Goal: Task Accomplishment & Management: Manage account settings

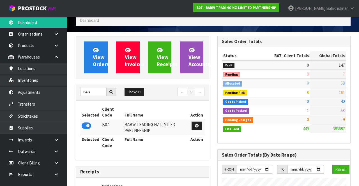
scroll to position [435, 142]
click at [93, 89] on input "BAB" at bounding box center [93, 92] width 26 height 9
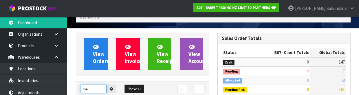
type input "B"
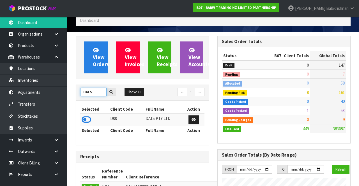
type input "DATS"
click at [86, 123] on icon at bounding box center [87, 120] width 10 height 8
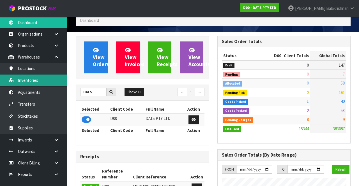
click at [22, 82] on link "Inventories" at bounding box center [33, 81] width 67 height 12
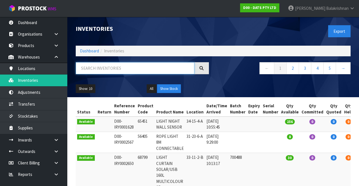
click at [93, 69] on input "text" at bounding box center [135, 68] width 119 height 12
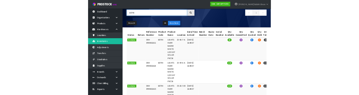
scroll to position [45, 0]
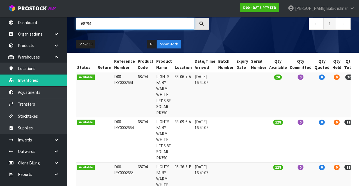
click at [115, 22] on input "68794" at bounding box center [135, 24] width 119 height 12
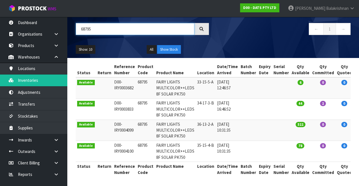
scroll to position [0, 30]
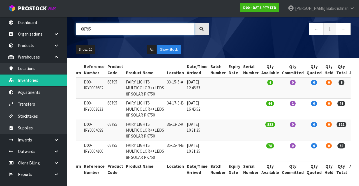
type input "68795"
click at [354, 83] on icon at bounding box center [356, 84] width 4 height 4
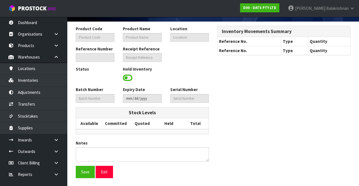
type input "68795"
type input "FAIRY LIGHTS MULTICOLOR++LEDS 8F SOLAR PK750"
type input "33-15-5-A"
type input "D00-IRY0003682"
type input "D00-REC0000204"
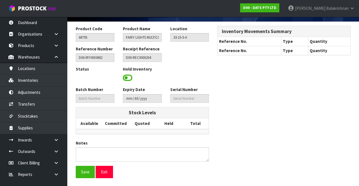
click at [345, 85] on div "Product Code 68795 Product Name FAIRY LIGHTS MULTICOLOR++LEDS 8F SOLAR PK750 Lo…" at bounding box center [214, 104] width 284 height 157
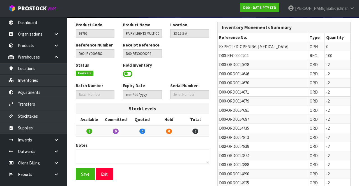
click at [127, 74] on span at bounding box center [128, 74] width 10 height 8
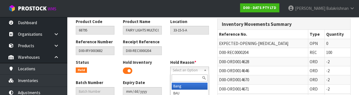
click at [190, 79] on input "text" at bounding box center [190, 77] width 36 height 7
type input "Mi"
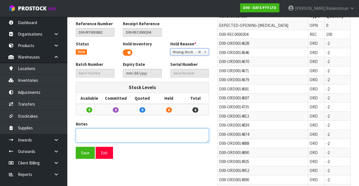
click at [149, 133] on textarea at bounding box center [142, 136] width 133 height 14
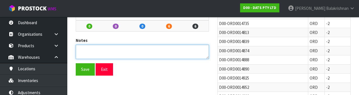
scroll to position [145, 0]
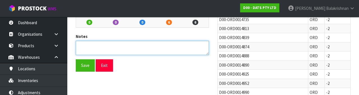
type textarea "6"
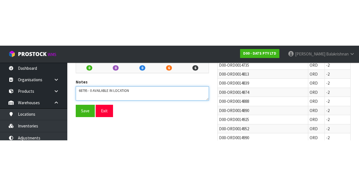
scroll to position [149, 0]
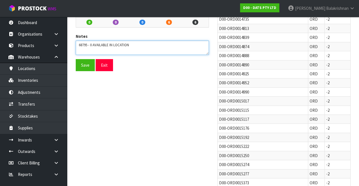
type textarea "68795 - 0 AVAILABLE IN LOCATION"
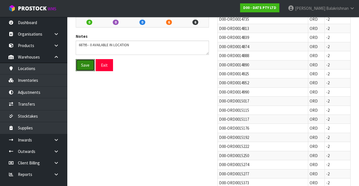
click at [83, 64] on button "Save" at bounding box center [85, 65] width 19 height 12
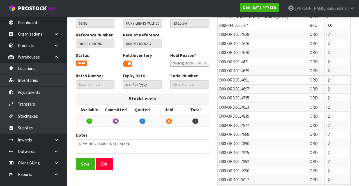
scroll to position [72, 0]
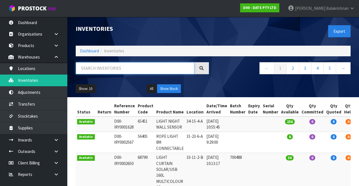
click at [147, 69] on input "text" at bounding box center [135, 68] width 119 height 12
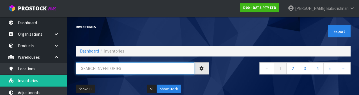
click at [127, 69] on input "text" at bounding box center [135, 68] width 119 height 12
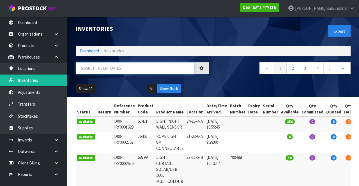
click at [117, 70] on input "text" at bounding box center [135, 68] width 119 height 12
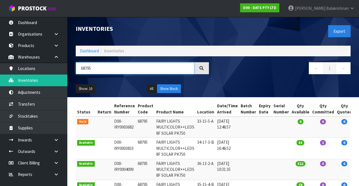
scroll to position [0, 30]
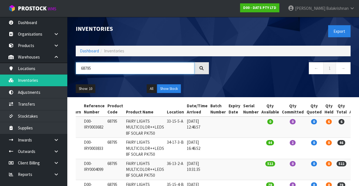
click at [158, 69] on input "68795" at bounding box center [135, 68] width 119 height 12
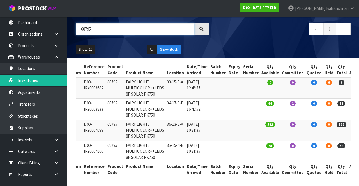
scroll to position [39, 0]
click at [98, 27] on input "68795" at bounding box center [135, 29] width 119 height 12
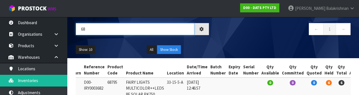
type input "6"
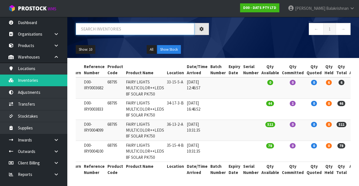
scroll to position [0, 20]
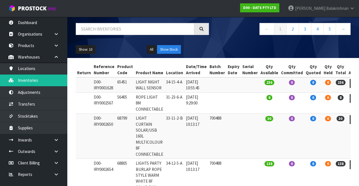
click at [276, 17] on div "Inventories Export Dashboard Inventories ← 1 2 3 4 5 → Show: 10 5 10 25 50 All …" at bounding box center [214, 18] width 284 height 81
click at [277, 6] on strong "D00 - DATS PTY LTD" at bounding box center [259, 7] width 33 height 5
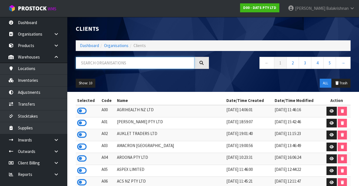
click at [141, 65] on input "text" at bounding box center [135, 63] width 119 height 12
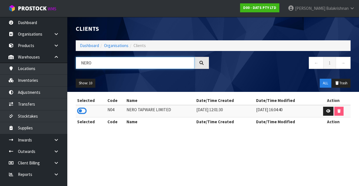
type input "NERO"
click at [82, 114] on icon at bounding box center [82, 111] width 10 height 8
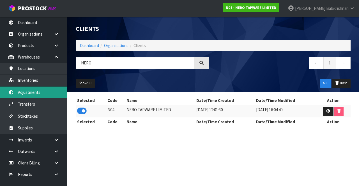
click at [27, 87] on link "Adjustments" at bounding box center [33, 93] width 67 height 12
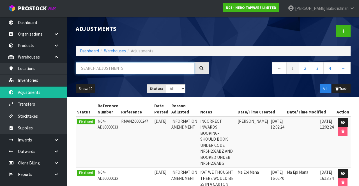
click at [85, 73] on input "text" at bounding box center [135, 68] width 119 height 12
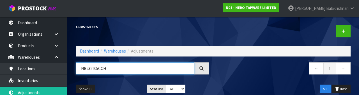
type input "NR232105CCH"
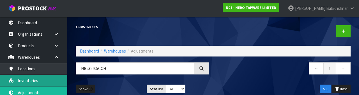
click at [23, 80] on link "Inventories" at bounding box center [33, 81] width 67 height 12
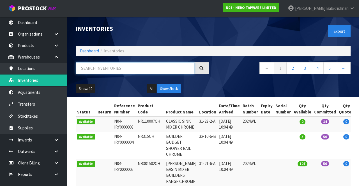
paste input "NR232105CCH"
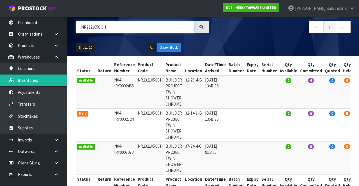
scroll to position [0, 20]
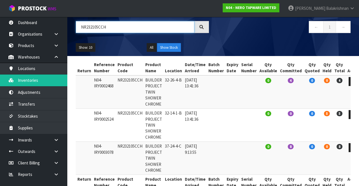
type input "NR232105CCH"
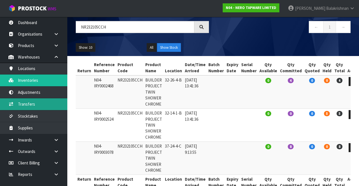
click at [19, 104] on link "Transfers" at bounding box center [33, 105] width 67 height 12
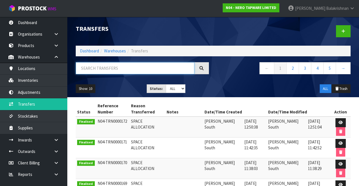
paste input "NR232105CCH"
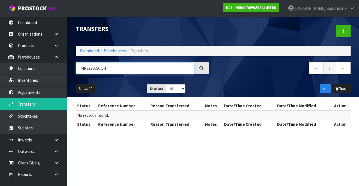
click at [114, 70] on input "NR232105CCH" at bounding box center [135, 68] width 119 height 12
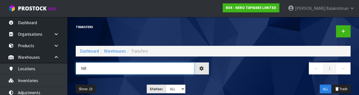
type input "N"
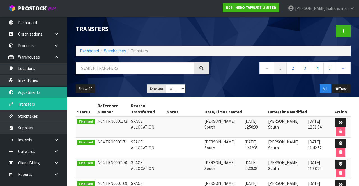
click at [29, 95] on link "Adjustments" at bounding box center [33, 93] width 67 height 12
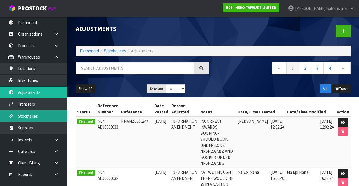
click at [20, 119] on link "Stocktakes" at bounding box center [33, 117] width 67 height 12
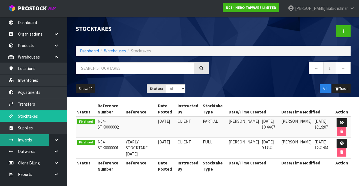
click at [37, 139] on link "Inwards" at bounding box center [33, 140] width 67 height 12
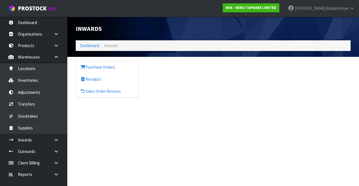
click at [54, 142] on link at bounding box center [58, 140] width 18 height 12
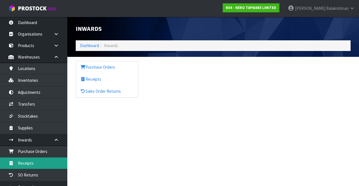
click at [35, 161] on link "Receipts" at bounding box center [33, 164] width 67 height 12
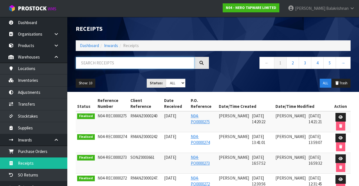
paste input "NR232105CCH"
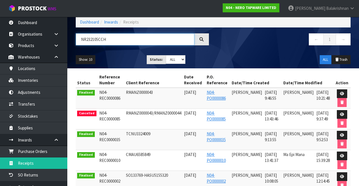
scroll to position [23, 0]
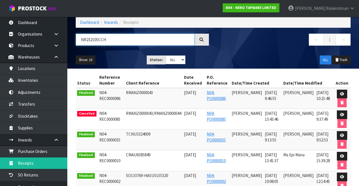
type input "NR232105CCH"
click at [341, 95] on icon at bounding box center [342, 94] width 4 height 4
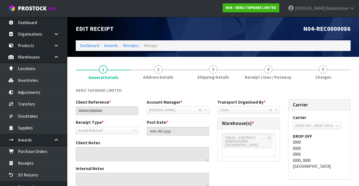
click at [332, 69] on link "5 [GEOGRAPHIC_DATA]" at bounding box center [323, 72] width 55 height 22
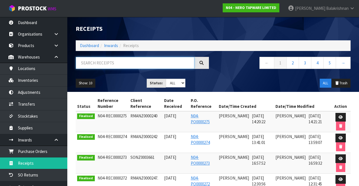
click at [160, 61] on input "text" at bounding box center [135, 63] width 119 height 12
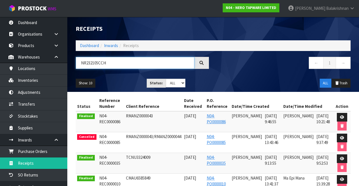
type input "NR232105CCH"
click at [340, 120] on link at bounding box center [342, 117] width 10 height 9
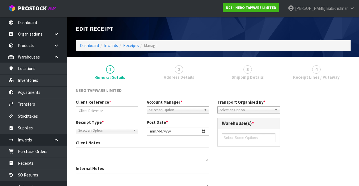
type input "RMANZ0000043"
type input "[DATE]"
type input "[PERSON_NAME]"
type input "[DATE]"
type input "09"
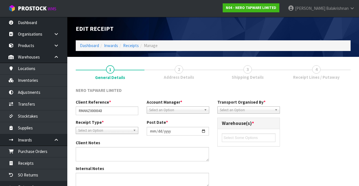
type input "46"
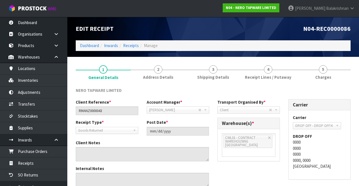
click at [270, 69] on span "4" at bounding box center [268, 69] width 8 height 8
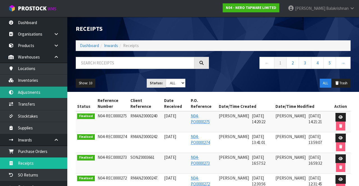
click at [22, 95] on link "Adjustments" at bounding box center [33, 93] width 67 height 12
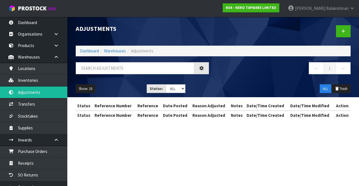
click at [30, 90] on div "Adjustments Dashboard Warehouses Adjustments ← 1 → Show: 10 5 10 25 50 Status: …" at bounding box center [179, 65] width 359 height 130
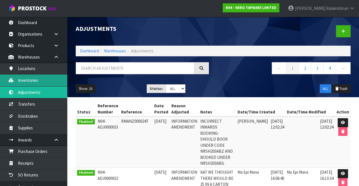
click at [20, 76] on link "Inventories" at bounding box center [33, 81] width 67 height 12
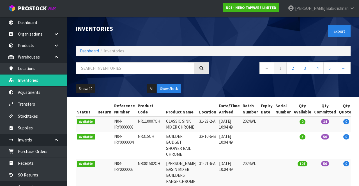
click at [93, 79] on div "← 1 2 3 4 5 →" at bounding box center [214, 71] width 284 height 18
paste input "NR232105CCH"
type input "NR232105CCH"
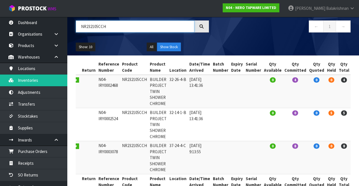
scroll to position [0, 20]
